Goal: Task Accomplishment & Management: Manage account settings

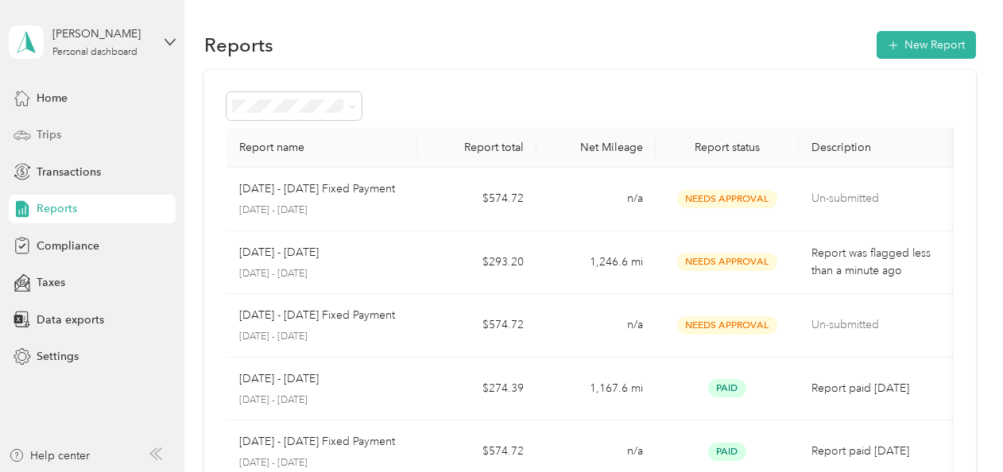
click at [41, 127] on span "Trips" at bounding box center [49, 134] width 25 height 17
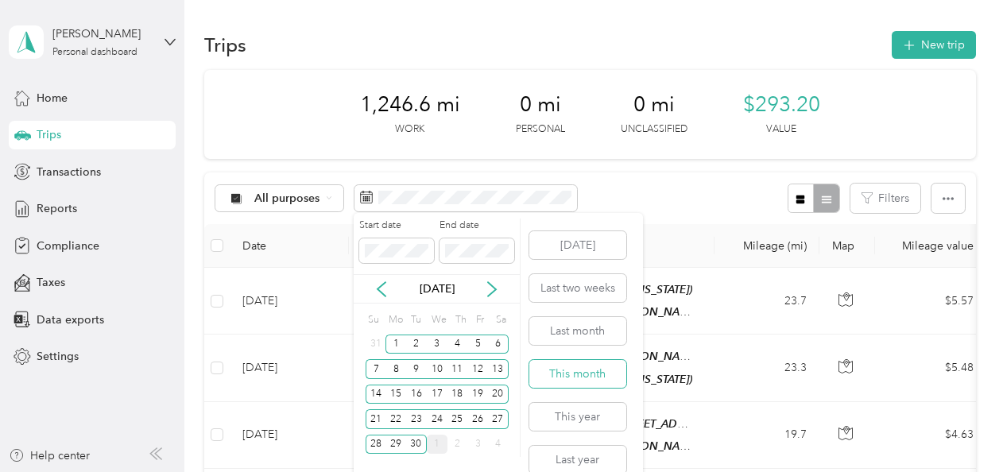
click at [567, 369] on button "This month" at bounding box center [577, 374] width 97 height 28
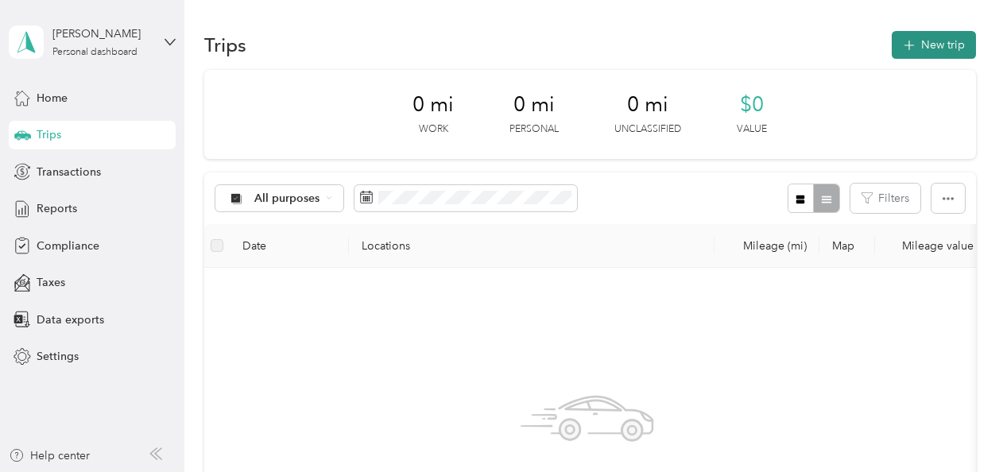
click at [931, 37] on button "New trip" at bounding box center [934, 45] width 84 height 28
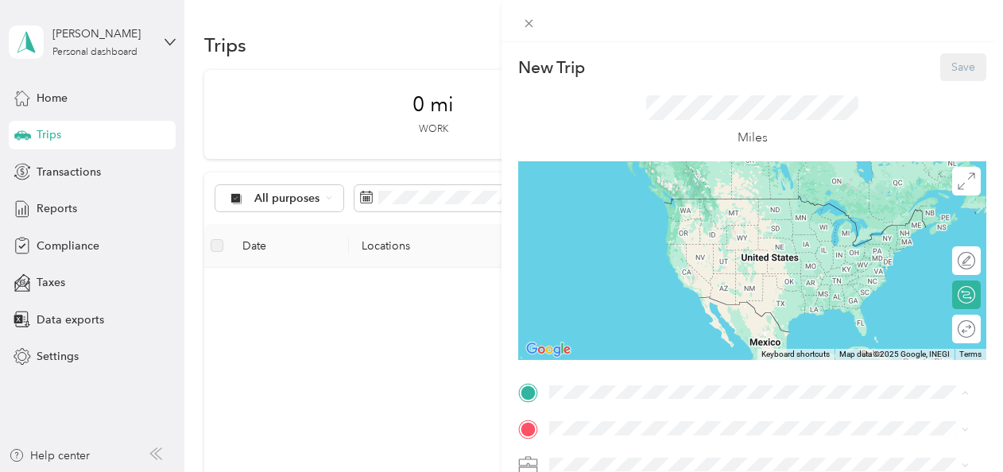
click at [602, 213] on div "Home Office [STREET_ADDRESS][PERSON_NAME][US_STATE]" at bounding box center [702, 213] width 247 height 33
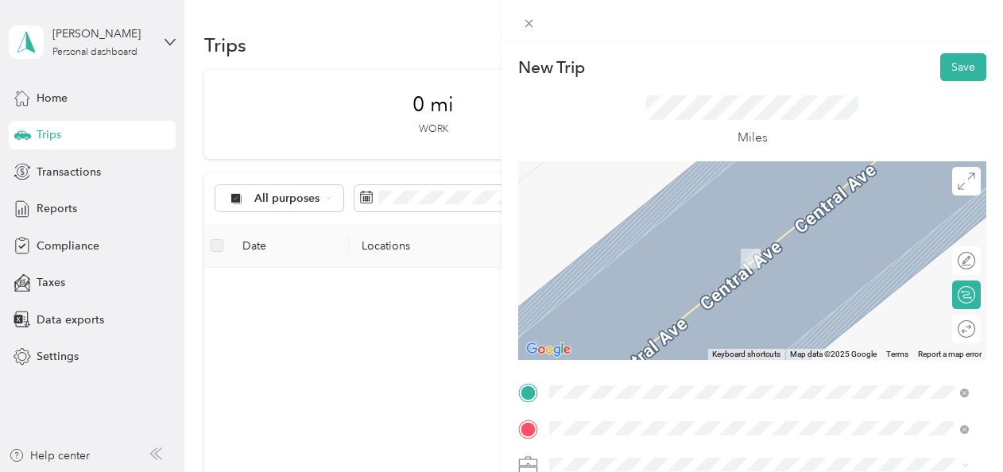
click at [648, 250] on div "[GEOGRAPHIC_DATA] [STREET_ADDRESS][PERSON_NAME][US_STATE]" at bounding box center [702, 250] width 247 height 33
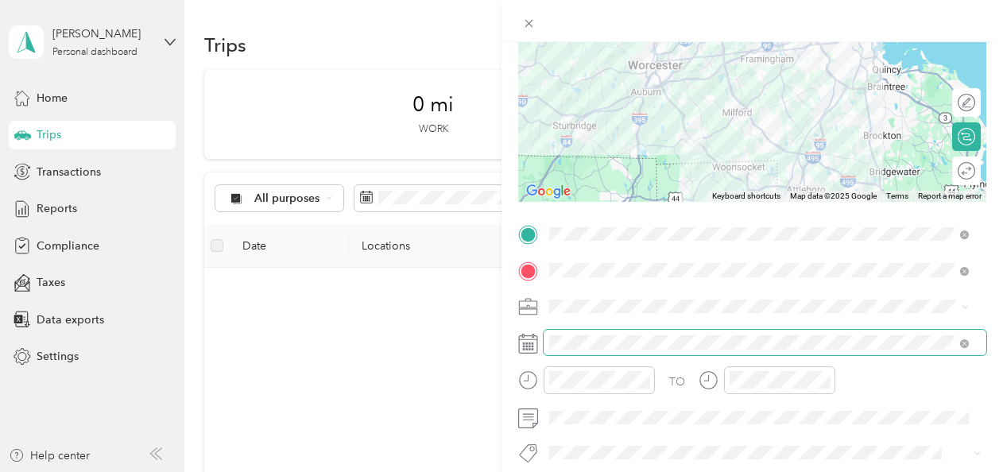
scroll to position [159, 0]
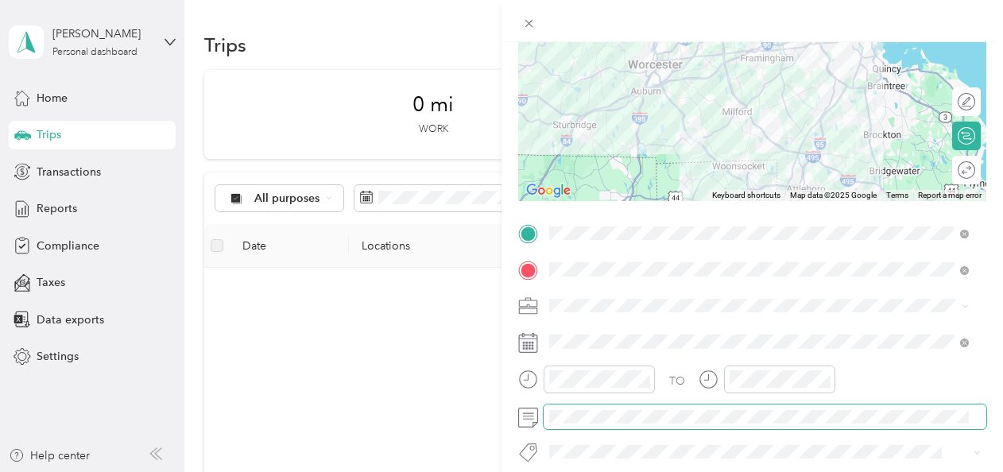
click at [563, 408] on span at bounding box center [765, 417] width 443 height 25
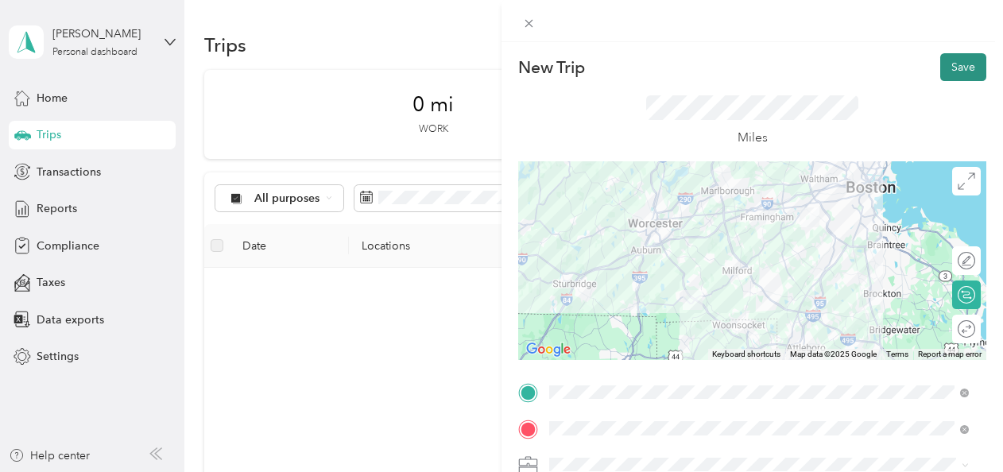
click at [949, 61] on button "Save" at bounding box center [963, 67] width 46 height 28
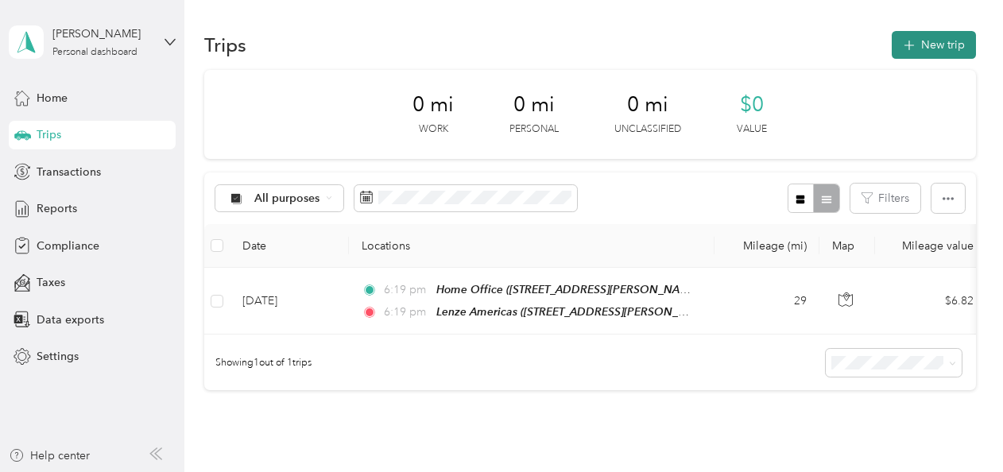
click at [935, 41] on button "New trip" at bounding box center [934, 45] width 84 height 28
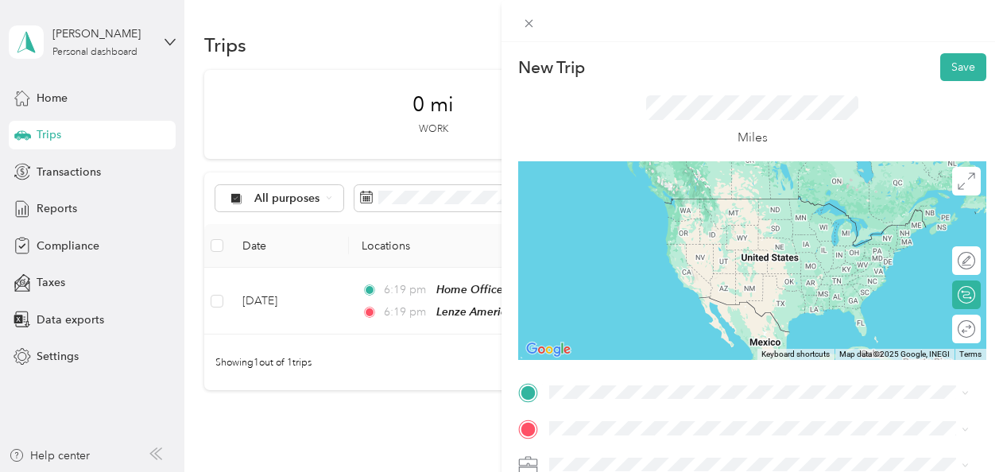
click at [599, 217] on span "[STREET_ADDRESS][PERSON_NAME][US_STATE]" at bounding box center [702, 222] width 247 height 14
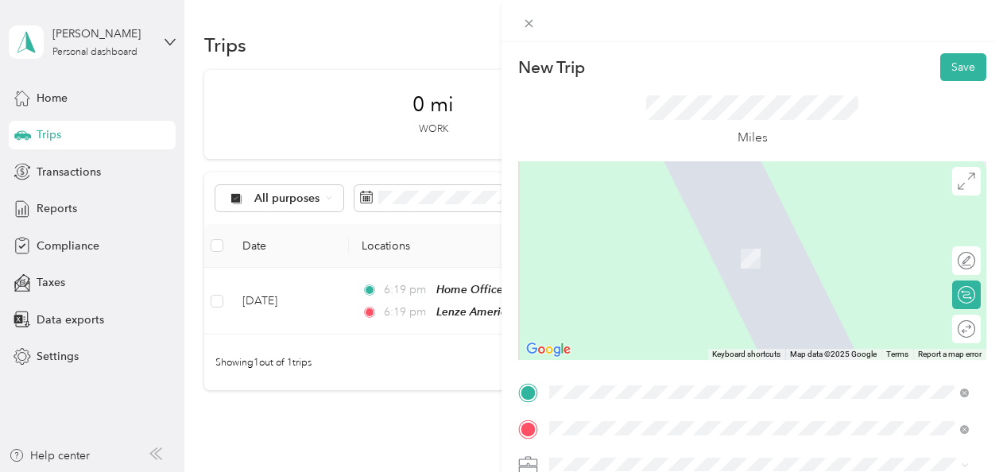
click at [636, 252] on span "[STREET_ADDRESS][PERSON_NAME][US_STATE]" at bounding box center [702, 259] width 247 height 14
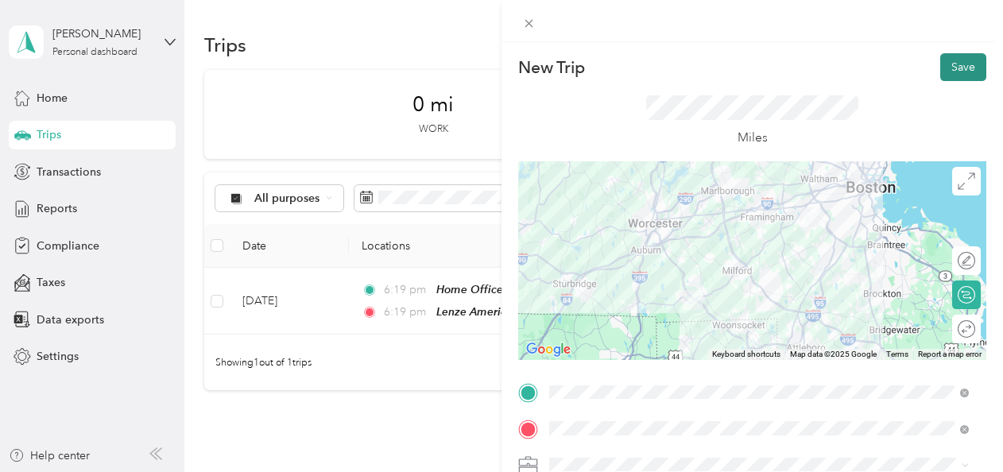
click at [955, 65] on button "Save" at bounding box center [963, 67] width 46 height 28
